Goal: Task Accomplishment & Management: Use online tool/utility

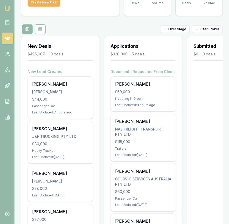
scroll to position [0, 209]
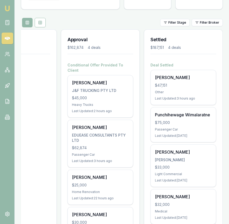
scroll to position [48, 0]
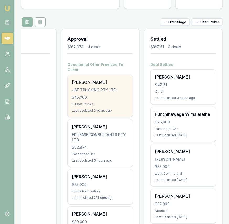
click at [95, 88] on div "J&F TRUCKING PTY LTD" at bounding box center [100, 90] width 57 height 5
click at [0, 0] on div "Emu Broker [PERSON_NAME] Toggle Menu Your Deals Manage your deals and track you…" at bounding box center [114, 205] width 229 height 507
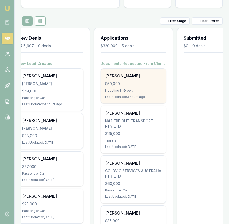
scroll to position [0, 0]
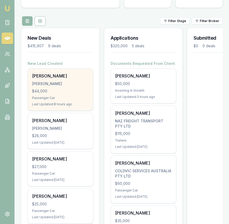
click at [75, 77] on div "[PERSON_NAME]" at bounding box center [60, 76] width 57 height 6
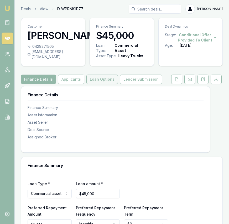
click at [101, 84] on button "Loan Options" at bounding box center [103, 79] width 32 height 9
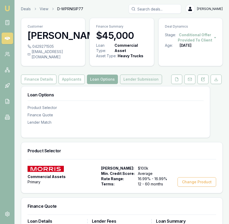
click at [137, 84] on button "Lender Submission" at bounding box center [141, 79] width 42 height 9
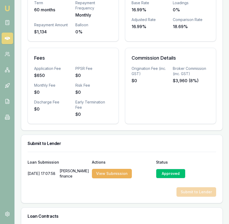
scroll to position [235, 0]
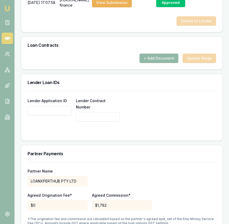
click at [54, 116] on input "Lender Application ID" at bounding box center [50, 110] width 44 height 9
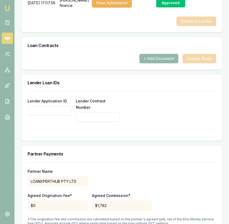
paste input "C01236"
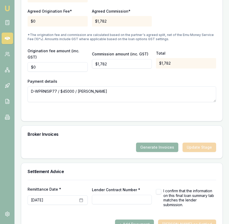
scroll to position [590, 0]
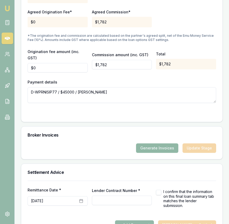
type input "C01236"
click at [150, 144] on button "Generate Invoices" at bounding box center [157, 148] width 42 height 9
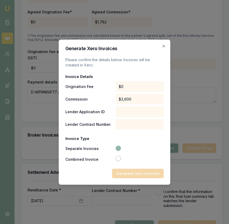
click at [163, 44] on icon "button" at bounding box center [164, 46] width 4 height 4
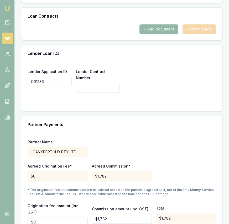
click at [132, 102] on div at bounding box center [122, 103] width 189 height 4
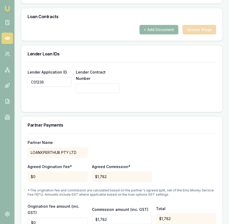
click at [98, 88] on input "Lender Contract Number" at bounding box center [98, 88] width 44 height 9
paste input "C01236"
type input "C01236"
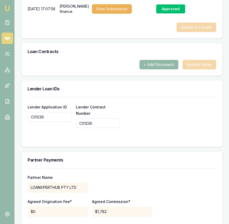
scroll to position [599, 0]
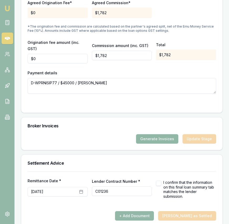
click at [149, 134] on button "Generate Invoices" at bounding box center [157, 138] width 42 height 9
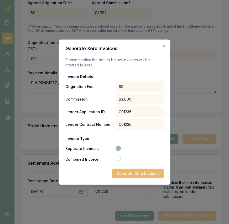
click at [129, 173] on button "Generate Xero Invoices" at bounding box center [138, 173] width 52 height 9
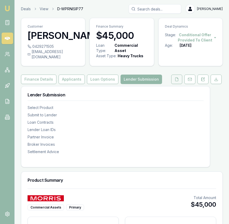
click at [179, 82] on button at bounding box center [177, 79] width 11 height 9
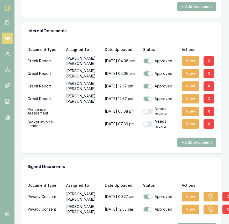
scroll to position [387, 0]
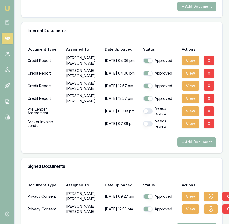
click at [145, 127] on button "button" at bounding box center [147, 123] width 9 height 5
checkbox input "true"
click at [149, 114] on button "button" at bounding box center [147, 111] width 9 height 5
checkbox input "true"
click at [192, 129] on button "View" at bounding box center [191, 123] width 18 height 9
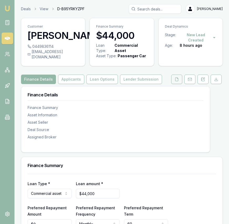
click at [177, 82] on icon at bounding box center [177, 79] width 4 height 4
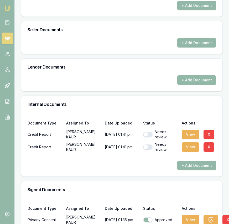
drag, startPoint x: 149, startPoint y: 140, endPoint x: 152, endPoint y: 148, distance: 8.5
click at [149, 137] on button "button" at bounding box center [147, 134] width 9 height 5
checkbox input "true"
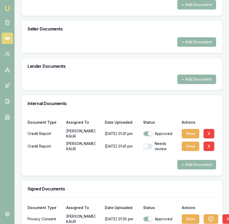
click at [150, 149] on button "button" at bounding box center [147, 146] width 9 height 5
checkbox input "true"
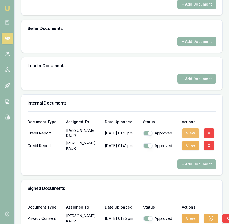
click at [189, 138] on button "View" at bounding box center [191, 133] width 18 height 9
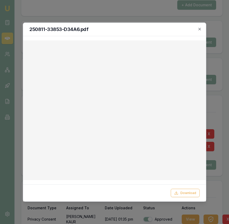
click at [200, 27] on div "250811-33853-D34A6.pdf" at bounding box center [114, 29] width 183 height 13
drag, startPoint x: 200, startPoint y: 28, endPoint x: 196, endPoint y: 30, distance: 5.0
click at [200, 28] on icon "button" at bounding box center [200, 29] width 4 height 4
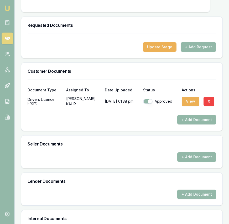
scroll to position [0, 0]
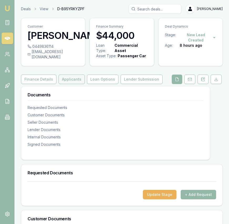
click at [72, 84] on button "Applicants" at bounding box center [72, 79] width 26 height 9
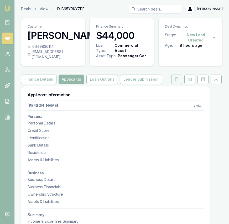
drag, startPoint x: 177, startPoint y: 86, endPoint x: 175, endPoint y: 113, distance: 26.6
click at [177, 82] on icon at bounding box center [177, 79] width 4 height 4
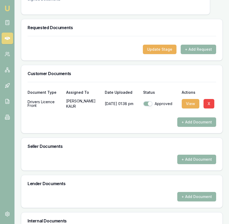
scroll to position [222, 0]
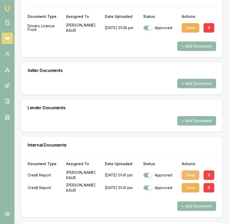
click at [189, 180] on button "View" at bounding box center [191, 175] width 18 height 9
